Goal: Find specific page/section

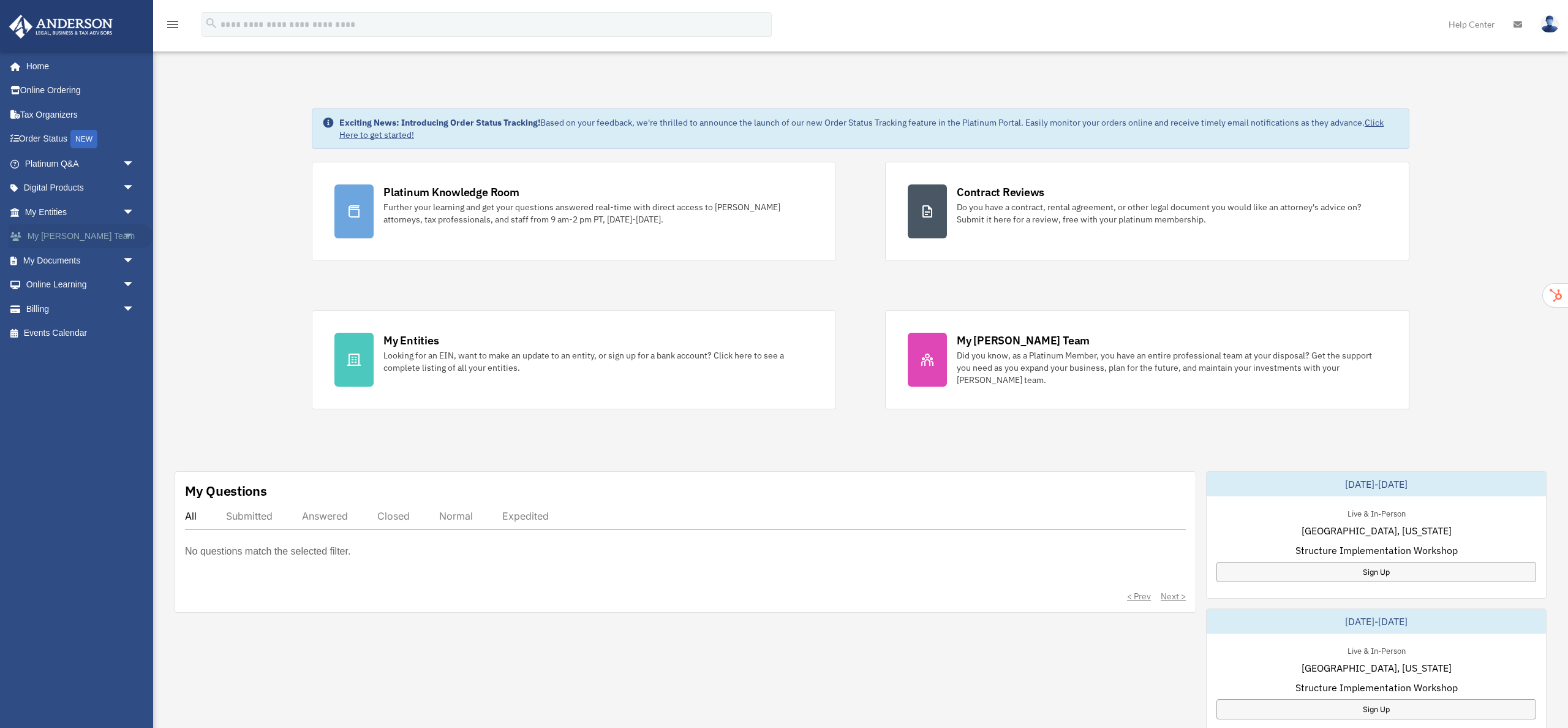
click at [128, 237] on span "arrow_drop_down" at bounding box center [135, 237] width 25 height 25
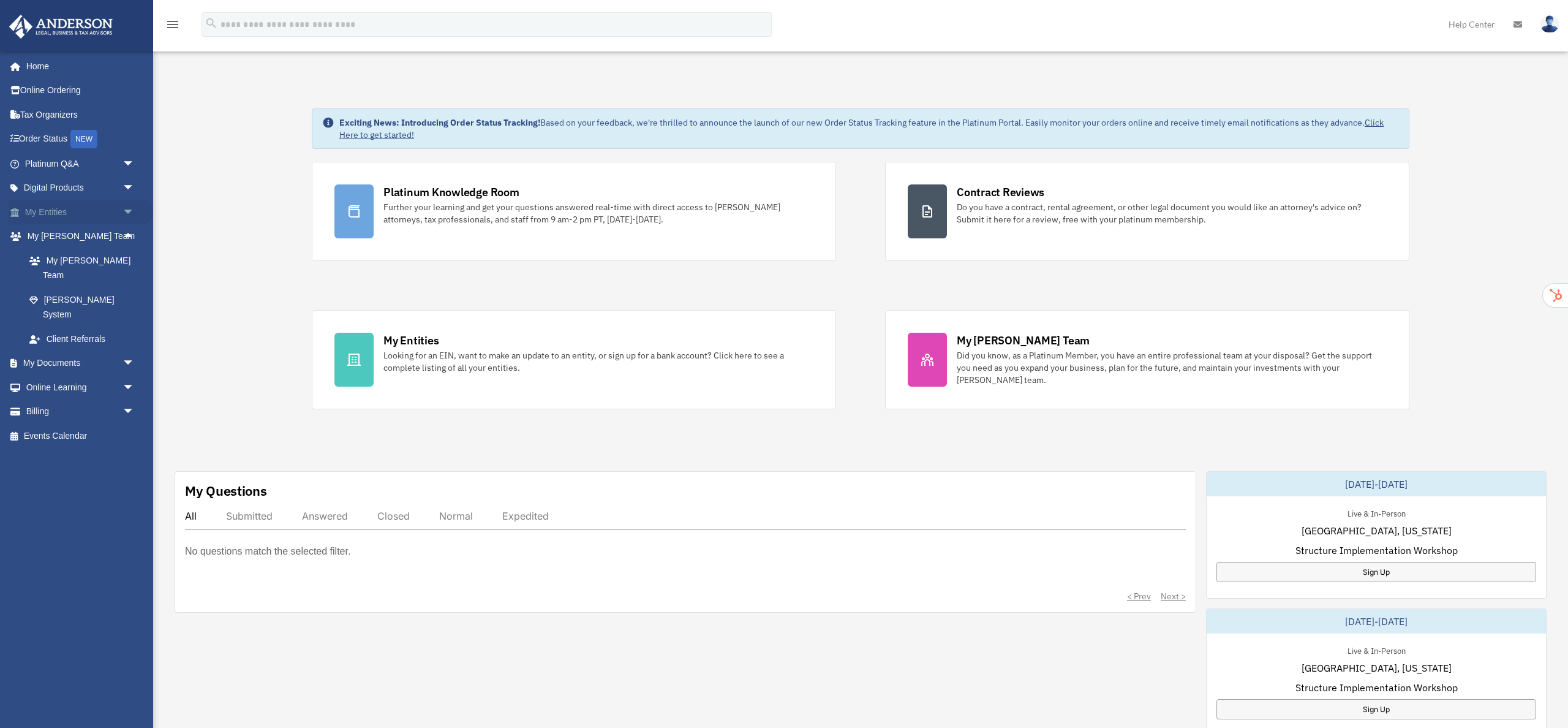
click at [127, 208] on span "arrow_drop_down" at bounding box center [135, 212] width 25 height 25
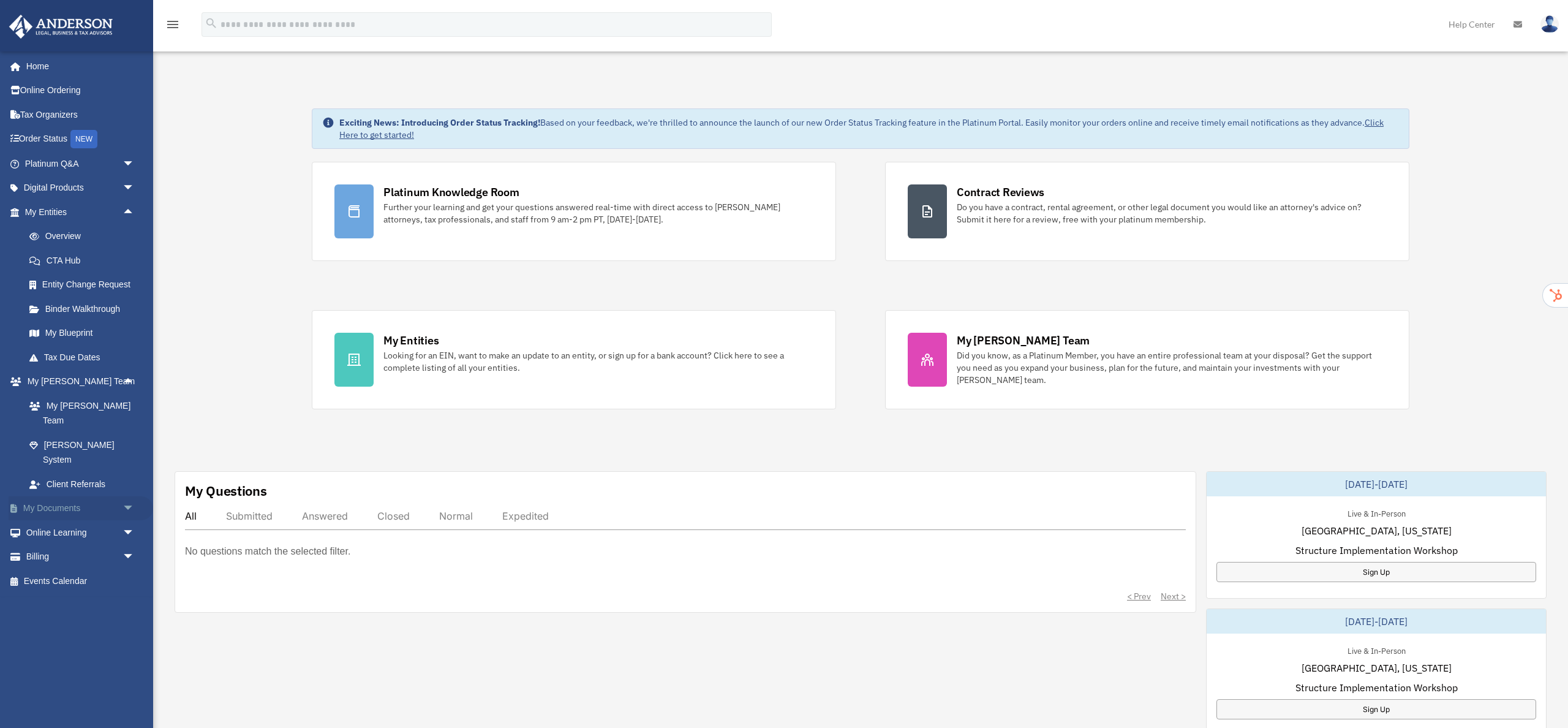
click at [128, 496] on span "arrow_drop_down" at bounding box center [135, 508] width 25 height 25
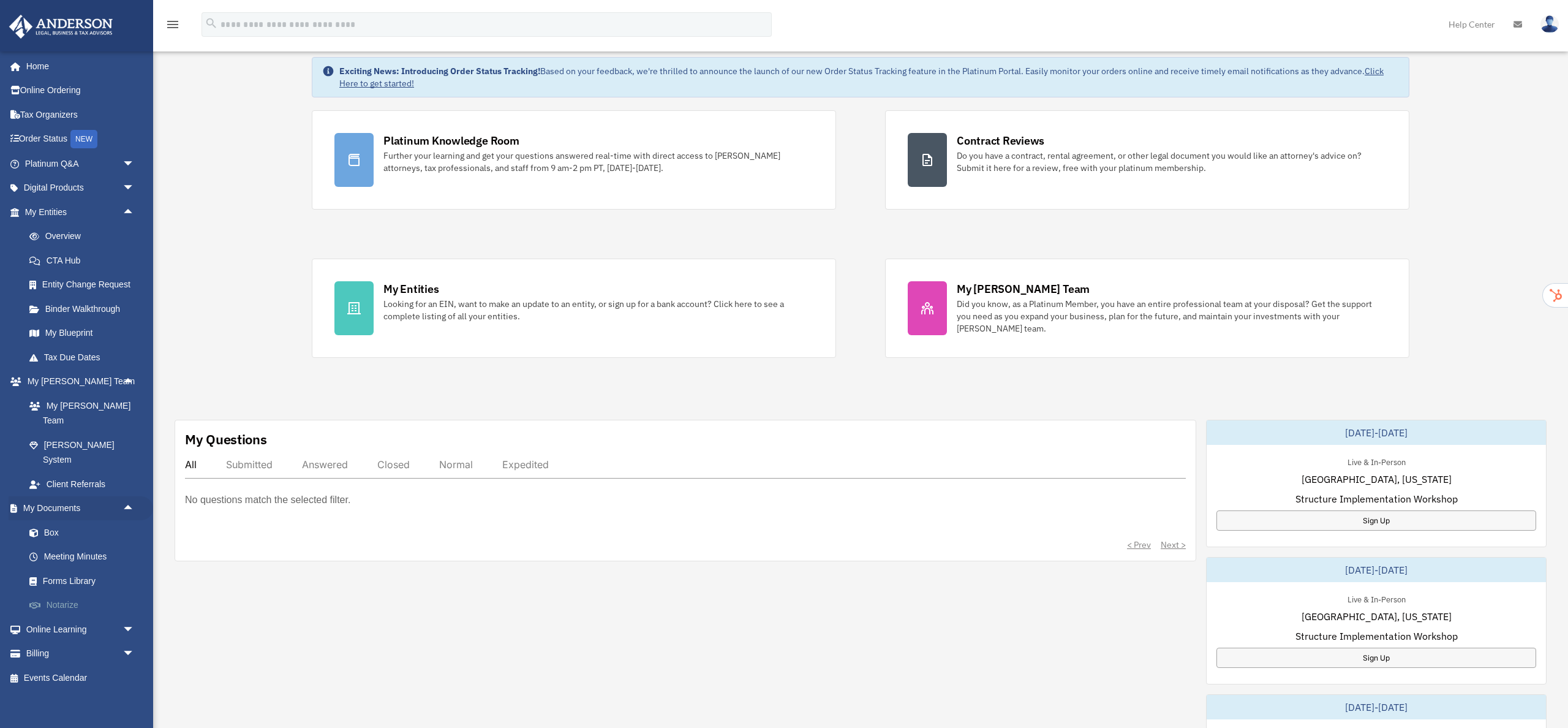
scroll to position [53, 0]
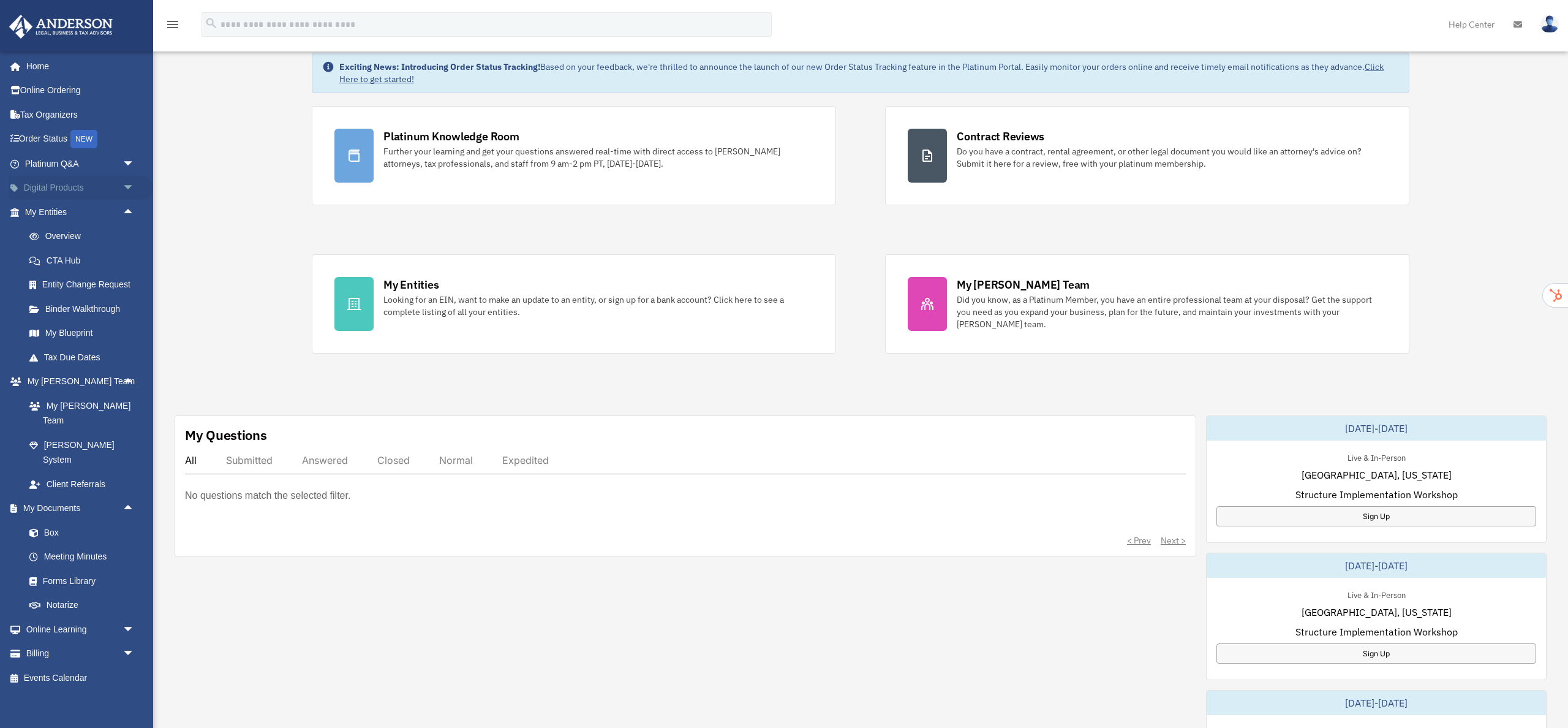
click at [131, 185] on span "arrow_drop_down" at bounding box center [135, 189] width 25 height 25
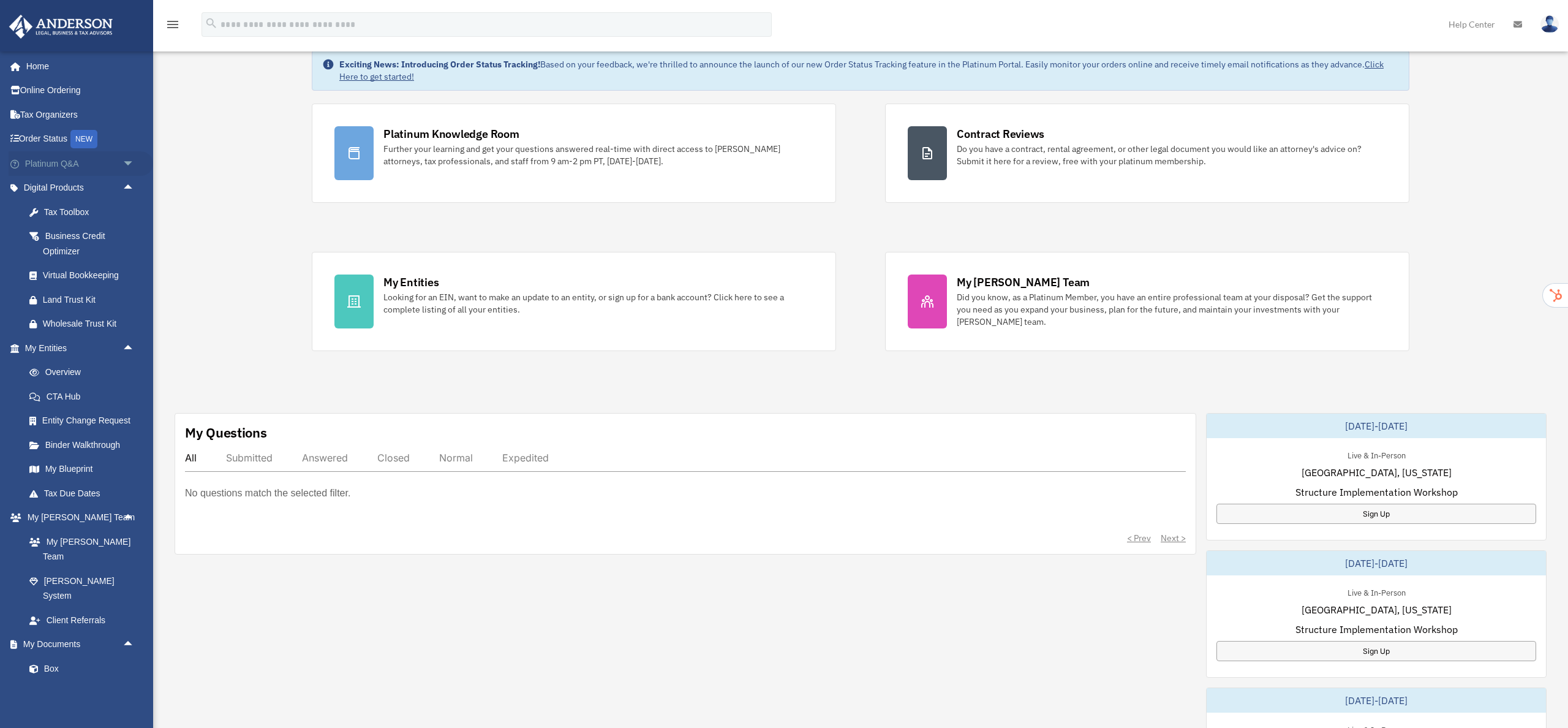
scroll to position [55, 0]
click at [124, 163] on span "arrow_drop_down" at bounding box center [135, 164] width 25 height 25
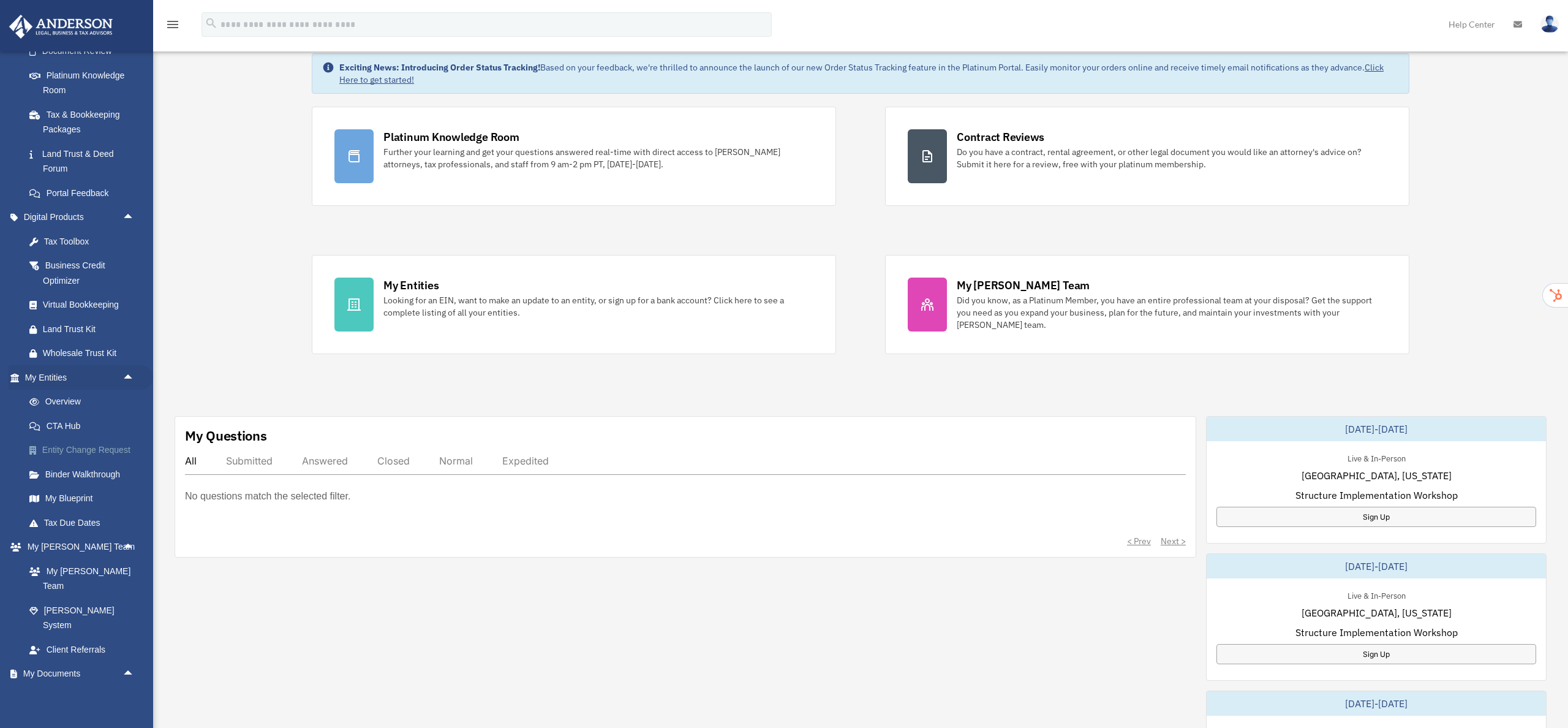
scroll to position [237, 0]
click at [70, 496] on link "My Blueprint" at bounding box center [85, 496] width 136 height 25
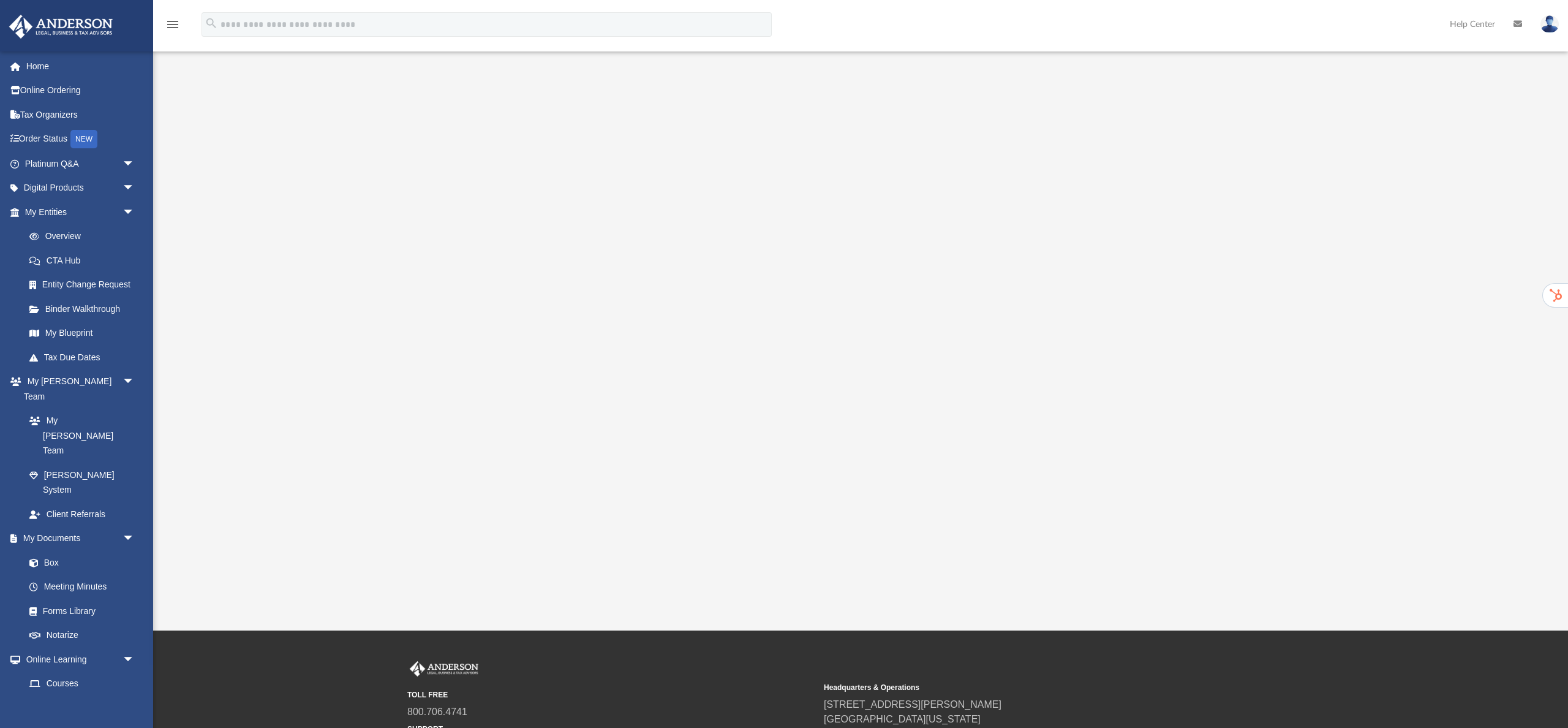
scroll to position [36, 0]
